Goal: Navigation & Orientation: Find specific page/section

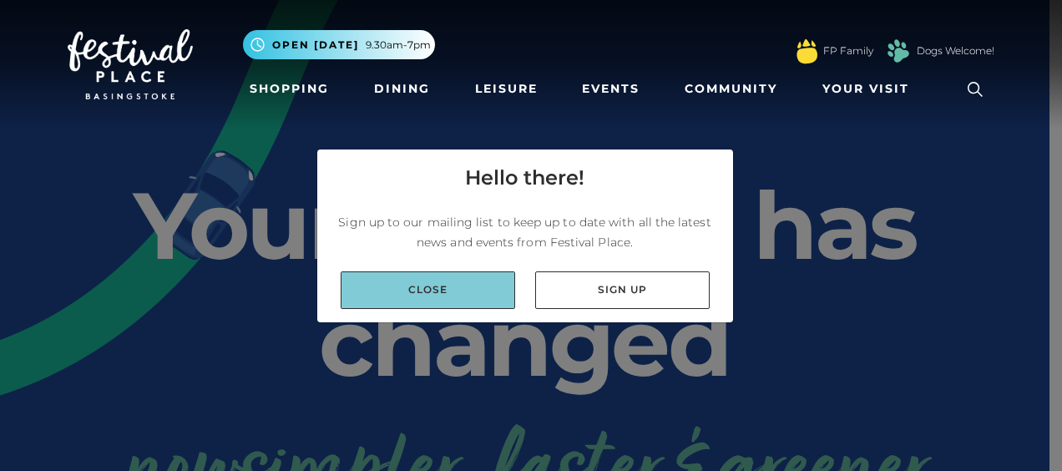
click at [432, 291] on link "Close" at bounding box center [428, 290] width 175 height 38
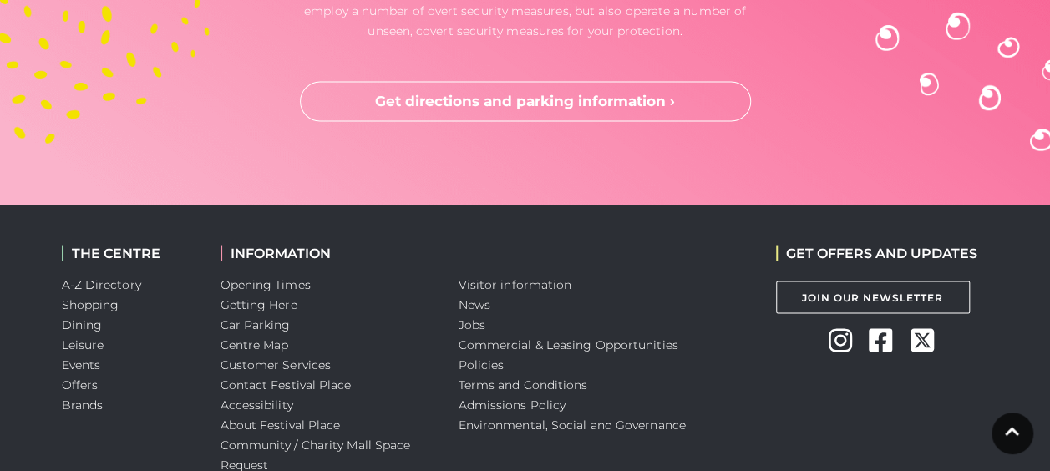
scroll to position [4631, 0]
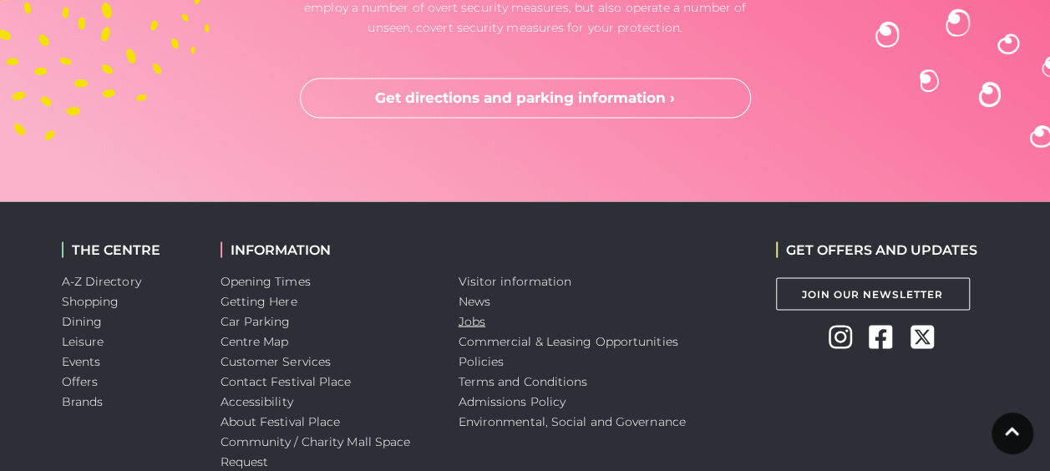
click at [470, 313] on link "Jobs" at bounding box center [472, 320] width 27 height 15
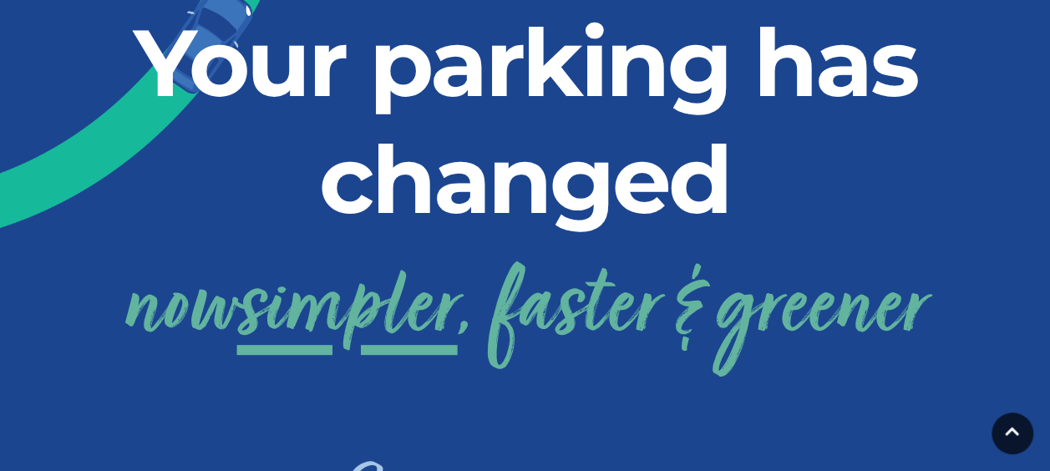
scroll to position [0, 0]
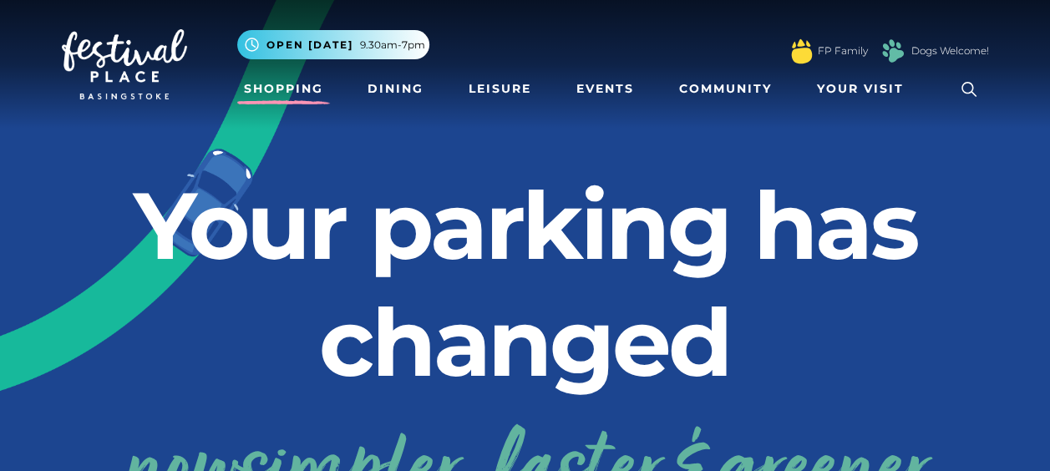
click at [310, 81] on link "Shopping" at bounding box center [283, 88] width 93 height 31
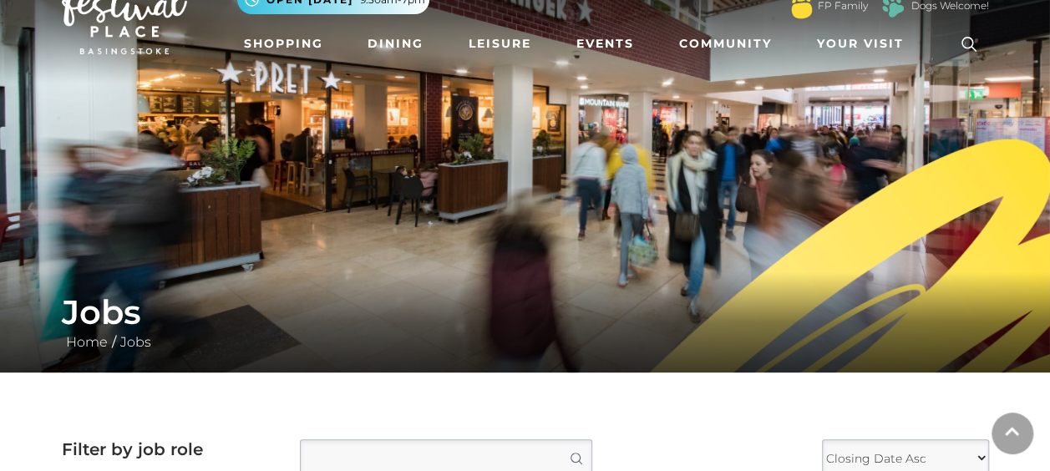
scroll to position [47, 0]
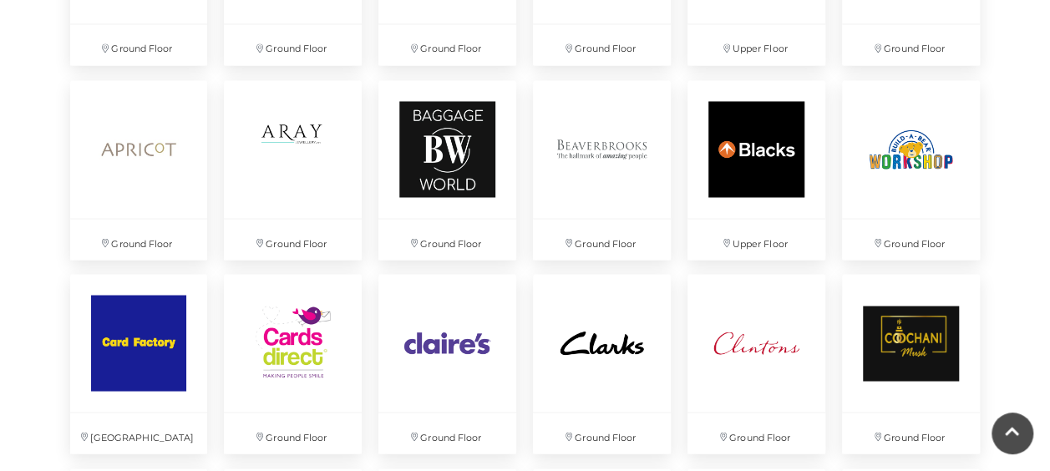
scroll to position [1371, 0]
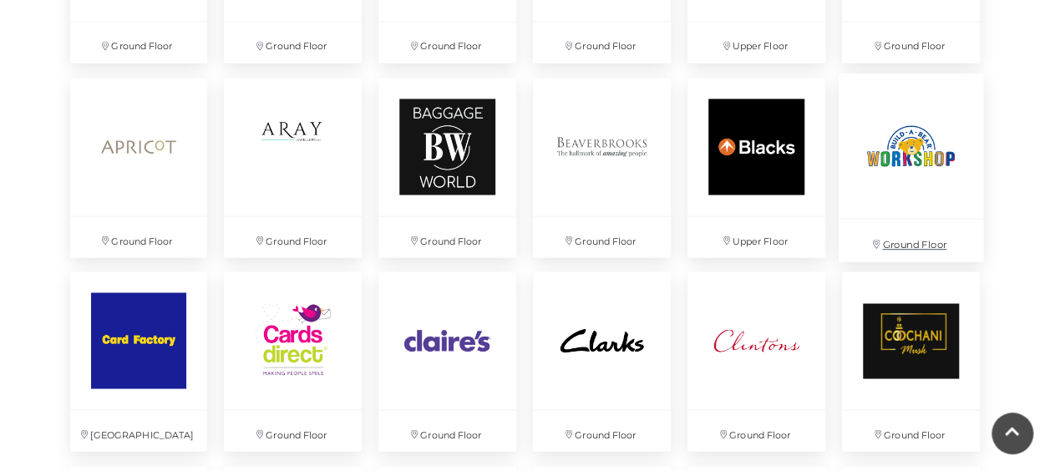
click at [853, 135] on img at bounding box center [911, 145] width 144 height 144
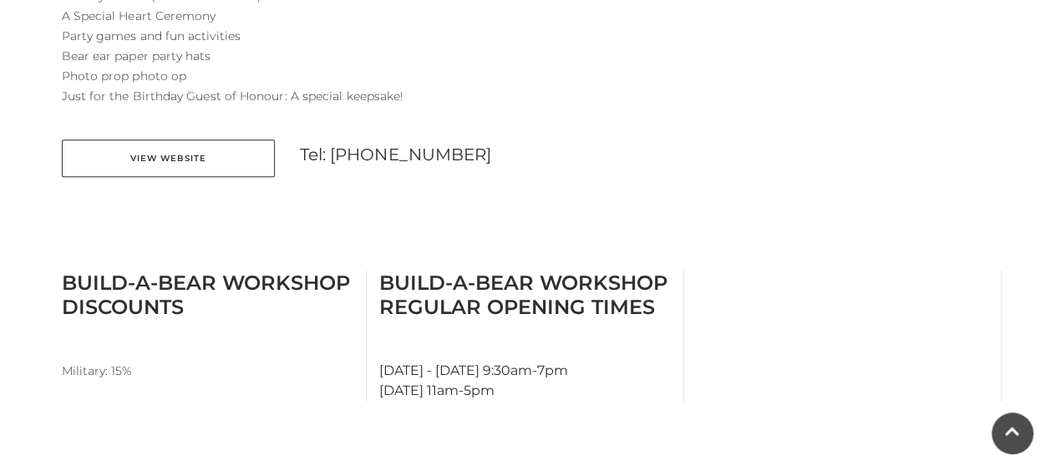
scroll to position [774, 0]
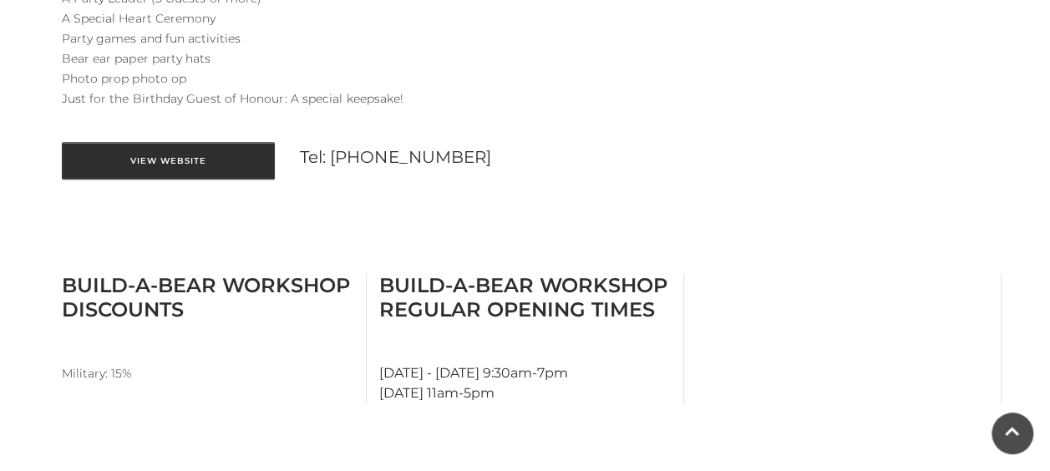
click at [159, 173] on link "View Website" at bounding box center [168, 161] width 213 height 38
